Goal: Navigation & Orientation: Find specific page/section

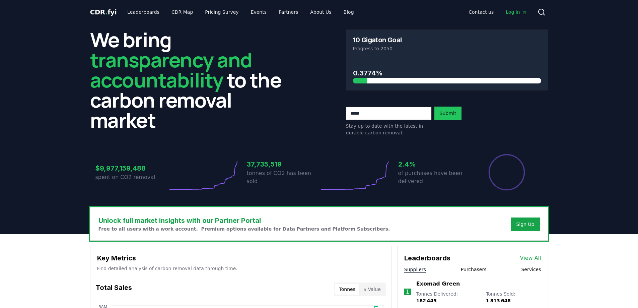
scroll to position [223, 0]
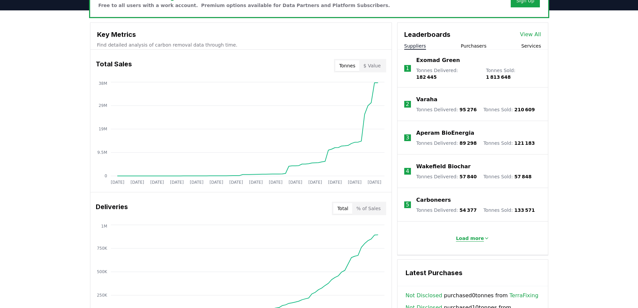
click at [466, 236] on p "Load more" at bounding box center [470, 238] width 28 height 7
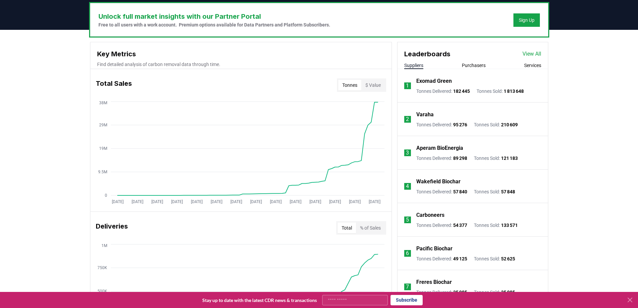
scroll to position [198, 0]
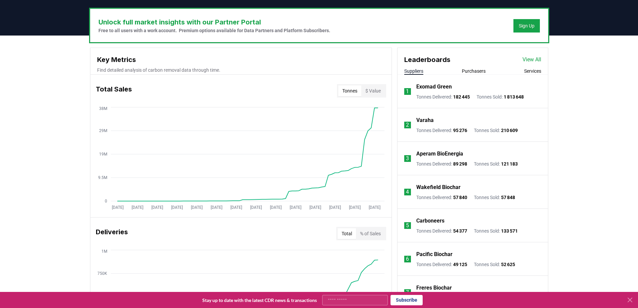
click at [535, 56] on link "View All" at bounding box center [531, 60] width 19 height 8
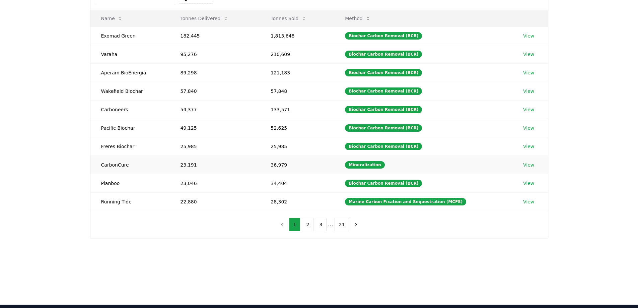
scroll to position [81, 0]
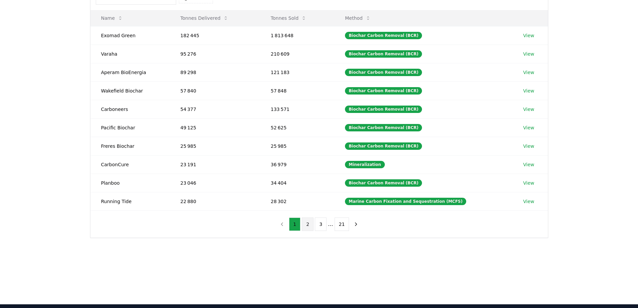
click at [309, 229] on button "2" at bounding box center [308, 223] width 12 height 13
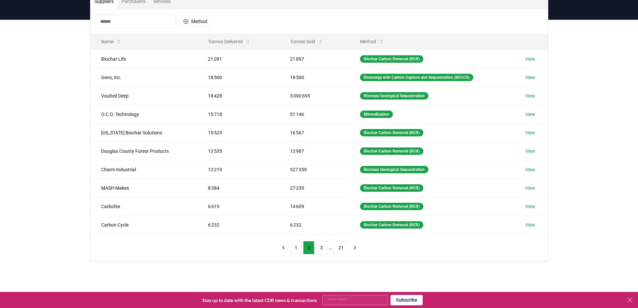
scroll to position [94, 0]
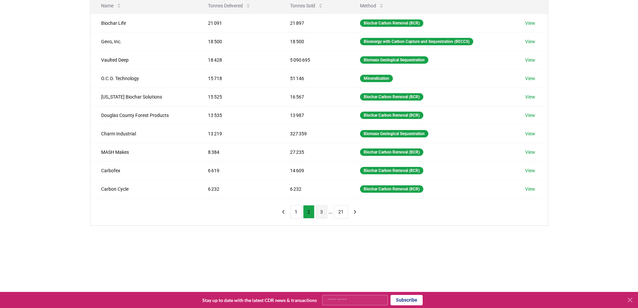
click at [325, 213] on button "3" at bounding box center [321, 211] width 11 height 13
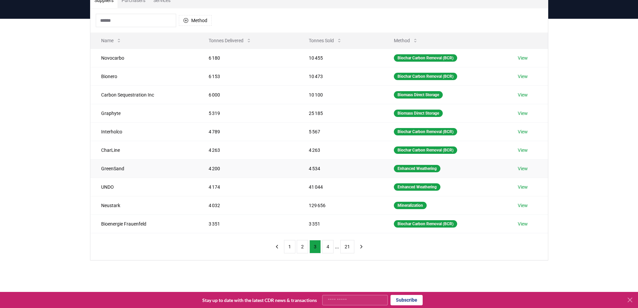
scroll to position [59, 0]
